Goal: Task Accomplishment & Management: Use online tool/utility

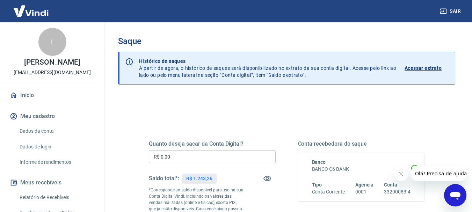
click at [179, 156] on input "R$ 0,00" at bounding box center [212, 156] width 127 height 13
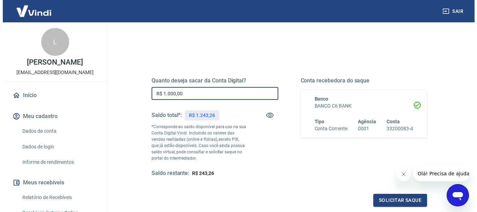
scroll to position [105, 0]
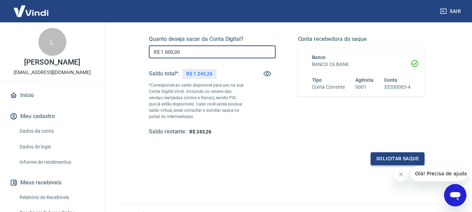
type input "R$ 1.000,00"
click at [393, 155] on button "Solicitar saque" at bounding box center [398, 158] width 54 height 13
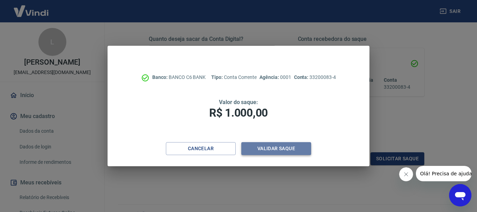
click at [289, 145] on button "Validar saque" at bounding box center [277, 148] width 70 height 13
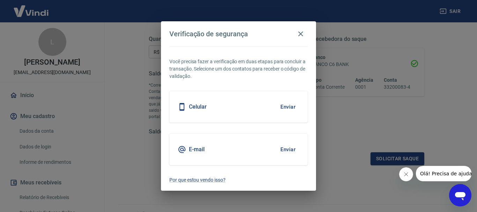
click at [286, 150] on button "Enviar" at bounding box center [288, 149] width 23 height 15
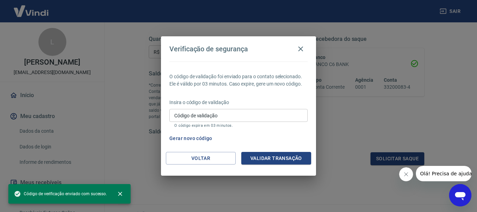
click at [237, 114] on input "Código de validação" at bounding box center [239, 115] width 138 height 13
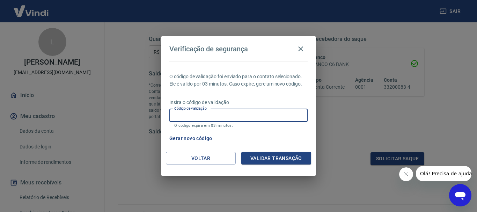
paste input "365955"
type input "365955"
click at [286, 157] on button "Validar transação" at bounding box center [277, 158] width 70 height 13
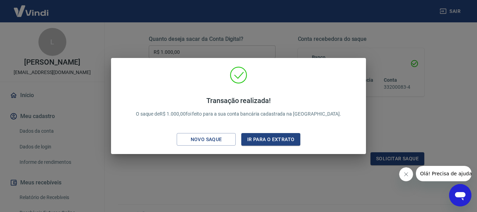
click at [405, 177] on icon "Fechar mensagem da empresa" at bounding box center [406, 175] width 6 height 6
